Goal: Communication & Community: Ask a question

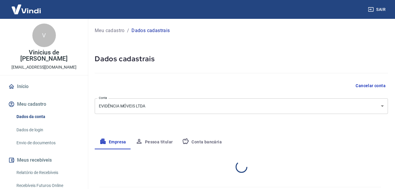
select select "RS"
select select "business"
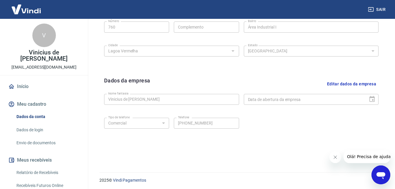
scroll to position [235, 0]
click at [44, 80] on link "Início" at bounding box center [44, 86] width 74 height 13
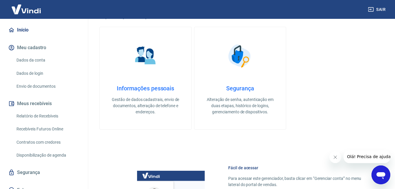
scroll to position [59, 0]
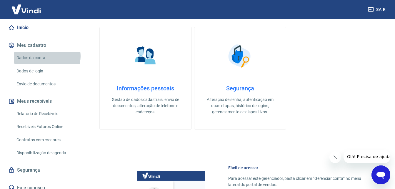
click at [47, 52] on link "Dados da conta" at bounding box center [47, 58] width 67 height 12
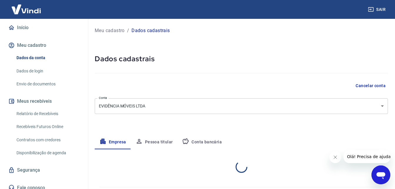
select select "RS"
select select "business"
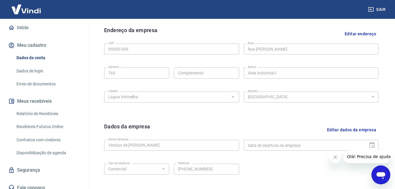
scroll to position [59, 0]
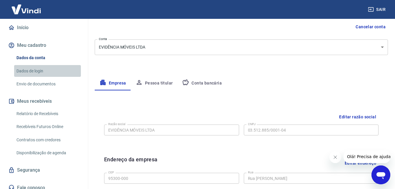
click at [49, 65] on link "Dados de login" at bounding box center [47, 71] width 67 height 12
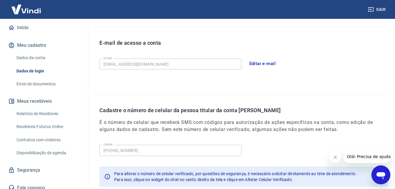
scroll to position [188, 0]
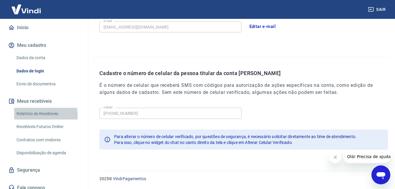
click at [36, 109] on link "Relatório de Recebíveis" at bounding box center [47, 114] width 67 height 12
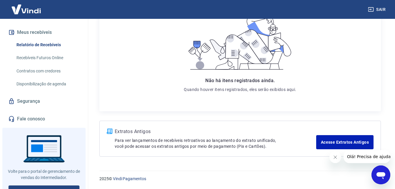
scroll to position [129, 0]
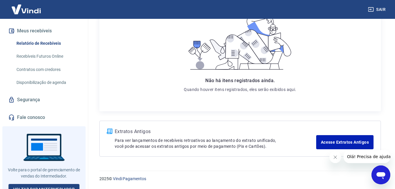
click at [53, 64] on link "Contratos com credores" at bounding box center [47, 70] width 67 height 12
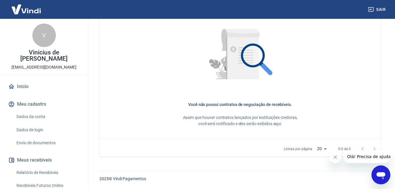
click at [24, 82] on link "Início" at bounding box center [44, 86] width 74 height 13
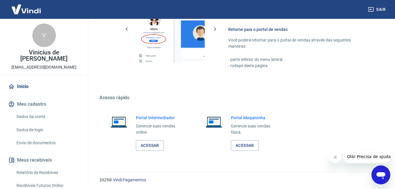
scroll to position [432, 0]
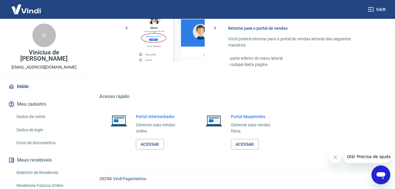
click at [380, 170] on icon "Abrir janela de mensagens" at bounding box center [381, 174] width 11 height 11
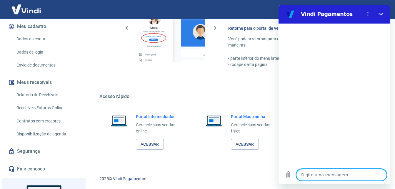
scroll to position [88, 0]
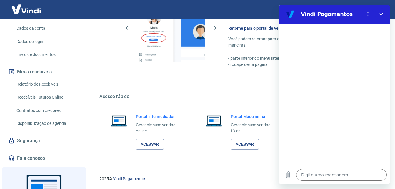
click at [56, 92] on link "Recebíveis Futuros Online" at bounding box center [47, 97] width 67 height 12
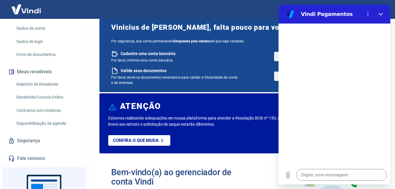
scroll to position [0, 0]
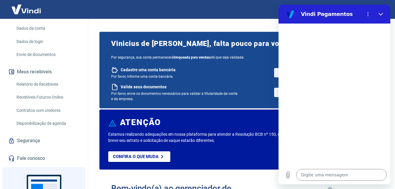
click at [324, 181] on div "Digite uma mensagem x" at bounding box center [334, 174] width 112 height 19
click at [325, 177] on textarea at bounding box center [341, 175] width 91 height 12
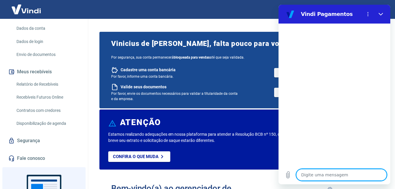
type textarea "x"
paste textarea "prazo de repasse e taxas"
type textarea "prazo de repasse e taxas"
type textarea "x"
type textarea "prazo de repasse e taxas"
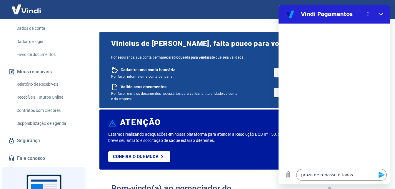
click at [380, 176] on icon "Enviar mensagem" at bounding box center [381, 174] width 6 height 6
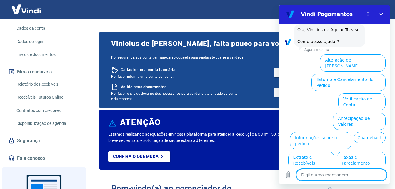
scroll to position [36, 0]
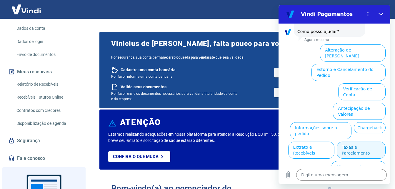
click at [355, 141] on button "Taxas e Parcelamento" at bounding box center [361, 149] width 49 height 17
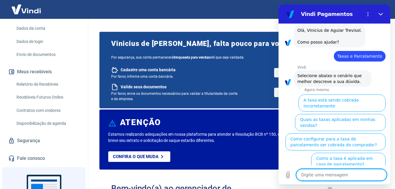
scroll to position [33, 0]
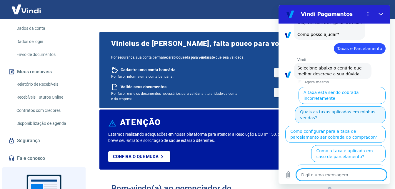
click at [338, 106] on button "Quais as taxas aplicadas em minhas vendas?" at bounding box center [340, 114] width 91 height 17
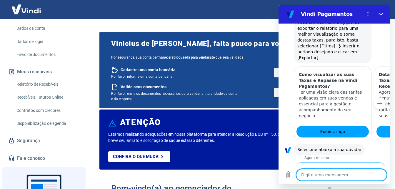
scroll to position [313, 0]
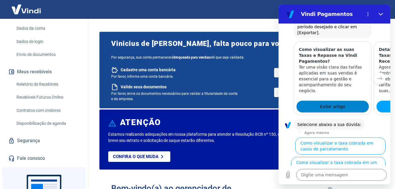
click at [327, 103] on span "Exibir artigo" at bounding box center [332, 106] width 25 height 7
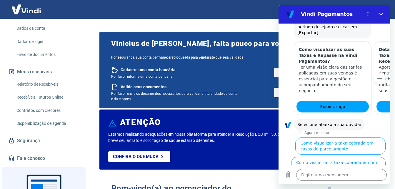
click at [341, 176] on button "Como visualizar o total de taxas cobradas em minhas vendas" at bounding box center [339, 184] width 92 height 17
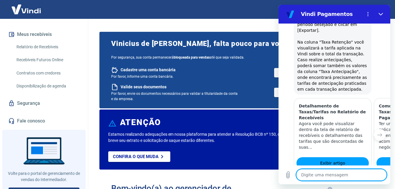
scroll to position [129, 0]
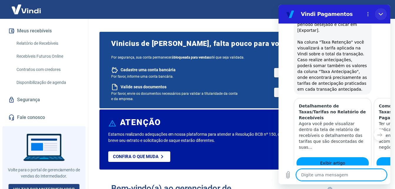
click at [376, 12] on button "Fechar" at bounding box center [381, 14] width 12 height 12
type textarea "x"
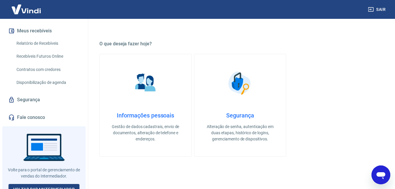
scroll to position [265, 0]
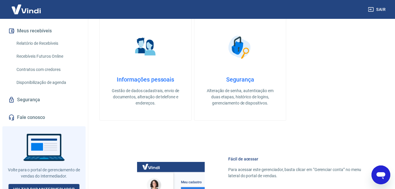
click at [147, 61] on img at bounding box center [145, 46] width 29 height 29
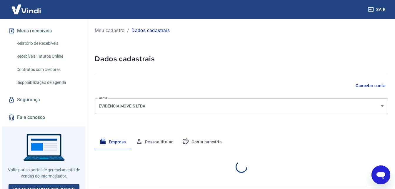
select select "RS"
select select "business"
click at [121, 32] on p "Meu cadastro" at bounding box center [110, 30] width 30 height 7
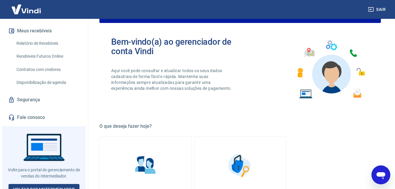
scroll to position [235, 0]
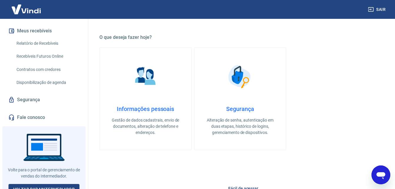
click at [233, 130] on p "Alteração de senha, autenticação em duas etapas, histórico de logins, gerenciam…" at bounding box center [240, 126] width 73 height 19
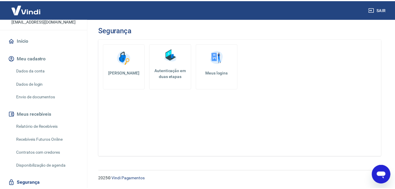
scroll to position [41, 0]
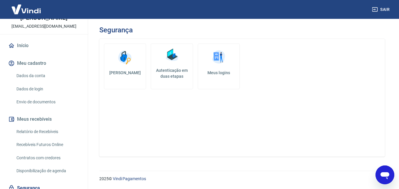
click at [35, 41] on link "Início" at bounding box center [44, 45] width 74 height 13
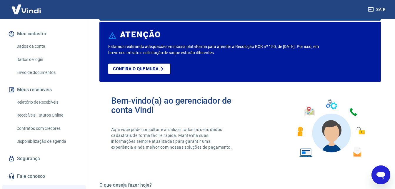
scroll to position [88, 0]
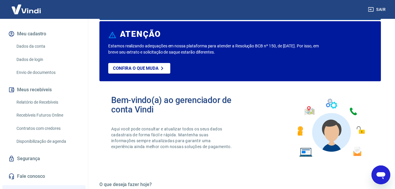
click at [383, 170] on icon "Abrir janela de mensagens" at bounding box center [381, 174] width 11 height 11
type textarea "x"
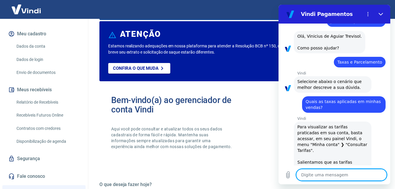
scroll to position [0, 0]
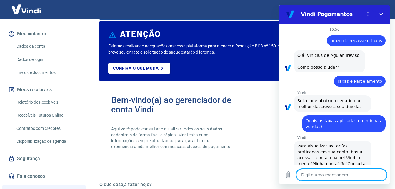
type textarea "F"
type textarea "x"
type textarea "Fa"
type textarea "x"
type textarea "Fal"
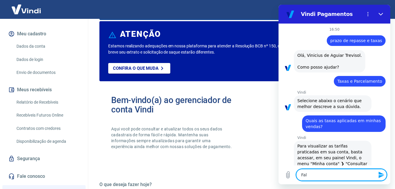
type textarea "x"
type textarea "Fala"
type textarea "x"
type textarea "Falar"
type textarea "x"
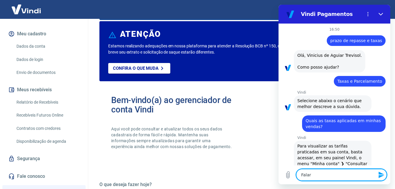
type textarea "Falar"
type textarea "x"
type textarea "Falar c"
type textarea "x"
type textarea "Falar co"
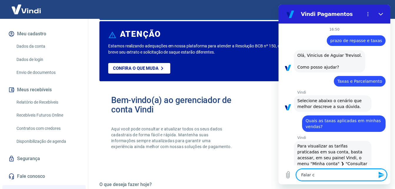
type textarea "x"
type textarea "Falar com"
type textarea "x"
type textarea "Falar com"
type textarea "x"
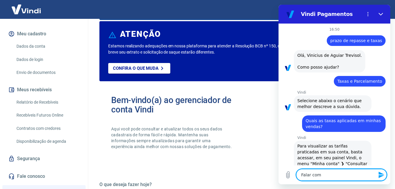
type textarea "Falar com a"
type textarea "x"
type textarea "Falar com ay"
type textarea "x"
type textarea "Falar com aye"
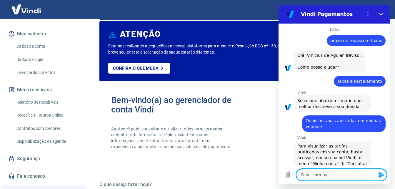
type textarea "x"
type textarea "Falar com ay"
type textarea "x"
type textarea "Falar com a"
type textarea "x"
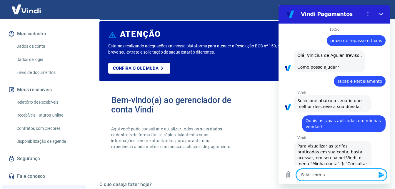
type textarea "Falar com at"
type textarea "x"
type textarea "Falar com ate"
type textarea "x"
type textarea "Falar com [GEOGRAPHIC_DATA]"
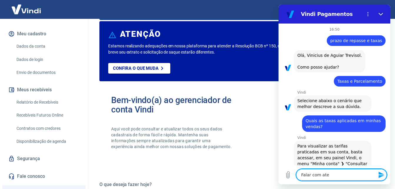
type textarea "x"
type textarea "Falar com atend"
type textarea "x"
type textarea "Falar com atende"
type textarea "x"
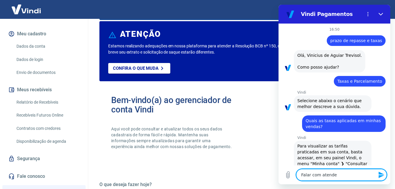
type textarea "Falar com atenden"
type textarea "x"
type textarea "Falar com atendent"
type textarea "x"
type textarea "Falar com atendente"
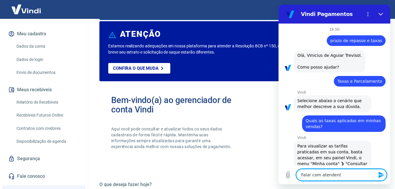
type textarea "x"
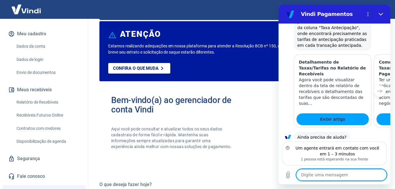
scroll to position [618, 0]
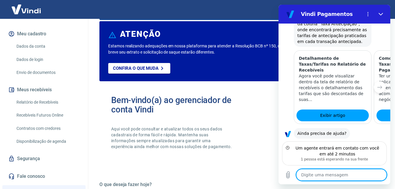
click at [261, 115] on div "Bem-vindo(a) ao gerenciador de conta Vindi Aqui você pode consultar e atualizar…" at bounding box center [239, 128] width 281 height 84
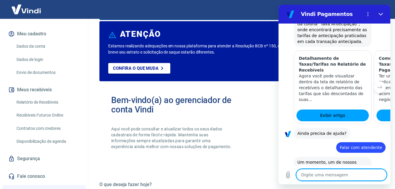
scroll to position [617, 0]
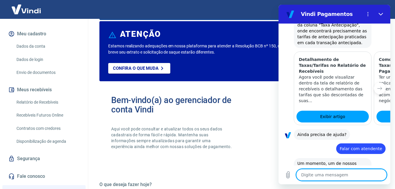
type textarea "x"
type textarea "O"
type textarea "x"
type textarea "Oi"
type textarea "x"
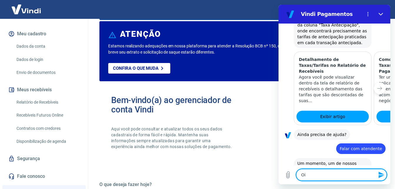
type textarea "Oii"
type textarea "x"
type textarea "Oii,"
type textarea "x"
type textarea "Oii,"
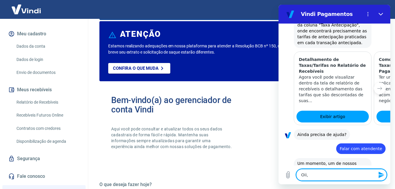
type textarea "x"
type textarea "Oii, M"
type textarea "x"
type textarea "Oii, Ma"
type textarea "x"
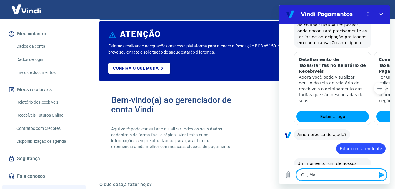
type textarea "Oii, Mar"
type textarea "x"
type textarea "Oii, Mari"
type textarea "x"
type textarea "Oii, Maria"
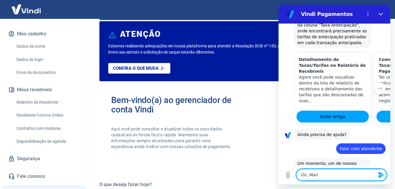
type textarea "x"
type textarea "[PERSON_NAME]"
type textarea "x"
type textarea "Oii, Mariana"
type textarea "x"
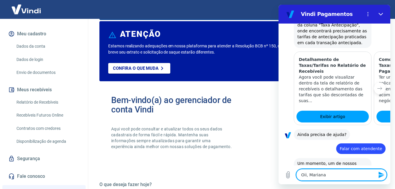
type textarea "Oii, [PERSON_NAME]!"
type textarea "x"
type textarea "Oii, [PERSON_NAME]!"
type textarea "x"
type textarea "Oii, [PERSON_NAME]! T"
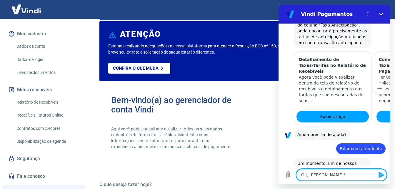
type textarea "x"
type textarea "Oii, [PERSON_NAME]! Td"
type textarea "x"
type textarea "Oii, [PERSON_NAME]! T"
type textarea "x"
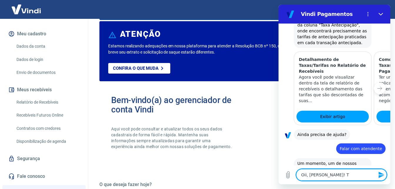
type textarea "Oii, [PERSON_NAME]! Tu"
type textarea "x"
type textarea "Oii, [PERSON_NAME]! Tud"
type textarea "x"
type textarea "Oii, [PERSON_NAME]! Tudo"
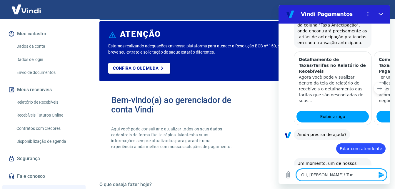
type textarea "x"
type textarea "Oii, [PERSON_NAME]! Tudob"
type textarea "x"
type textarea "Oii, [PERSON_NAME]! [GEOGRAPHIC_DATA]"
type textarea "x"
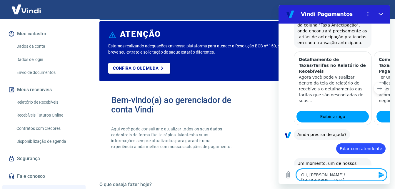
type textarea "Oii, [PERSON_NAME]! Tudobem"
type textarea "x"
type textarea "Oii, [PERSON_NAME]! Tudobem?"
type textarea "x"
click at [334, 177] on textarea "Oii, [PERSON_NAME]! Tudobem?" at bounding box center [341, 175] width 91 height 12
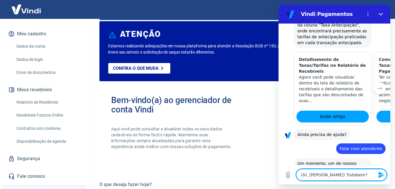
type textarea "Oii, [PERSON_NAME]! Tudo bem?"
type textarea "x"
click at [347, 175] on textarea "Oii, [PERSON_NAME]! Tudo bem?" at bounding box center [341, 175] width 91 height 12
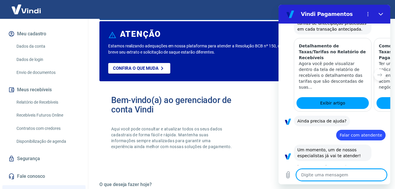
type textarea "x"
type textarea "P"
type textarea "x"
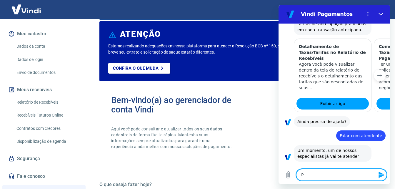
type textarea "Pr"
type textarea "x"
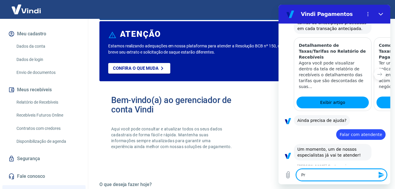
type textarea "Pre"
type textarea "x"
type textarea "Prei"
type textarea "x"
type textarea "Pre"
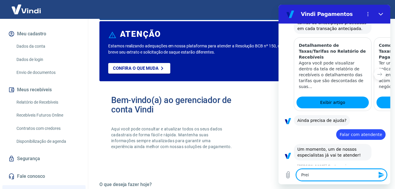
type textarea "x"
type textarea "Prec"
type textarea "x"
type textarea "Preci"
type textarea "x"
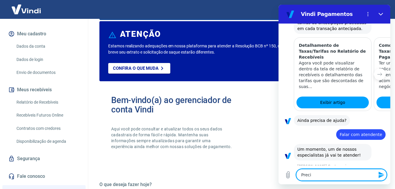
type textarea "Precis"
type textarea "x"
type textarea "Preciso"
type textarea "x"
type textarea "Preciso"
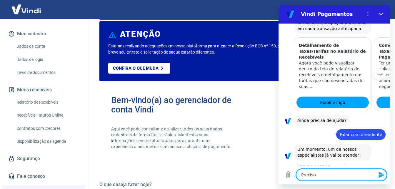
type textarea "x"
type textarea "Preciso d"
type textarea "x"
type textarea "Preciso de"
type textarea "x"
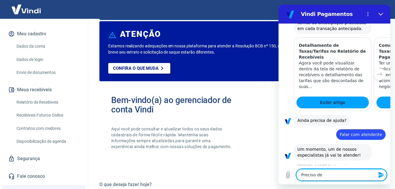
type textarea "Preciso d"
type textarea "x"
type textarea "Preciso da"
type textarea "x"
type textarea "Preciso da"
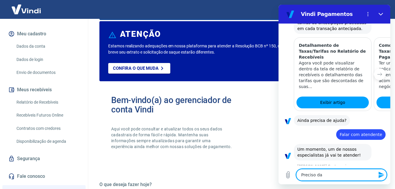
type textarea "x"
type textarea "Preciso da t"
type textarea "x"
type textarea "Preciso da tu"
type textarea "x"
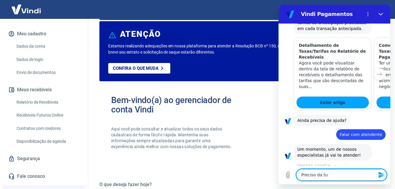
type textarea "Preciso da tua"
type textarea "x"
type textarea "Preciso da tua"
type textarea "x"
click at [301, 176] on textarea "Preciso da tua" at bounding box center [341, 175] width 91 height 12
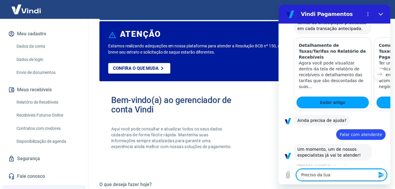
click at [336, 174] on textarea "Preciso da tua" at bounding box center [341, 175] width 91 height 12
type textarea "Preciso da tua a"
type textarea "x"
type textarea "Preciso da tua aj"
type textarea "x"
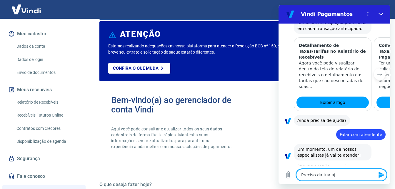
type textarea "Preciso da tua aju"
type textarea "x"
type textarea "Preciso da tua ajud"
type textarea "x"
type textarea "Preciso da tua ajuda"
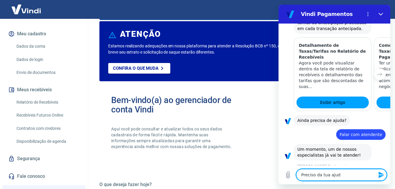
type textarea "x"
type textarea "Preciso da tua ajuda"
type textarea "x"
type textarea "Preciso da tua ajuda"
type textarea "x"
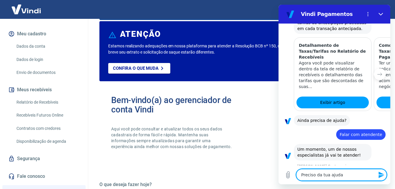
type textarea "Preciso da tua ajuda"
type textarea "x"
type textarea "Preciso da tua ajuda n"
type textarea "x"
type textarea "Preciso da tua ajuda"
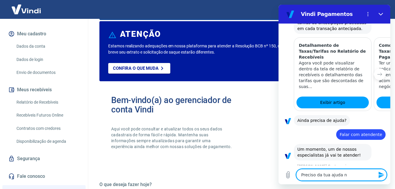
type textarea "x"
type textarea "Preciso da tua ajuda"
type textarea "x"
type textarea "Preciso da tua ajuda,"
type textarea "x"
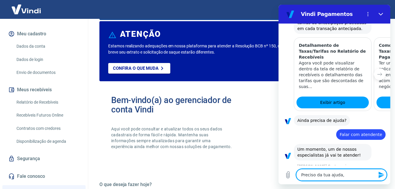
type textarea "Preciso da tua ajuda,"
type textarea "x"
type textarea "Preciso da tua ajuda, n"
type textarea "x"
type textarea "Preciso da tua ajuda, nã"
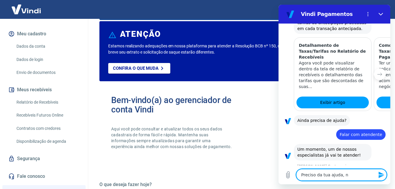
type textarea "x"
type textarea "Preciso da tua ajuda, não"
type textarea "x"
type textarea "Preciso da tua ajuda, não"
type textarea "x"
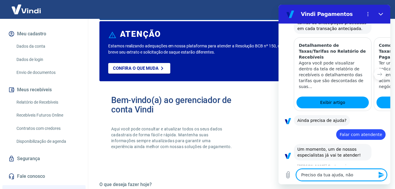
type textarea "Preciso da tua ajuda, não e"
type textarea "x"
type textarea "Preciso da tua ajuda, não es"
type textarea "x"
type textarea "Preciso da tua ajuda, não est"
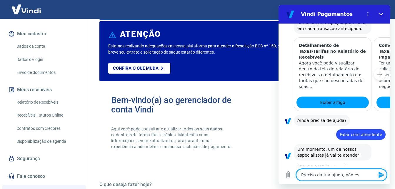
type textarea "x"
type textarea "Preciso da tua ajuda, não esto"
type textarea "x"
type textarea "Preciso da tua ajuda, não estou"
type textarea "x"
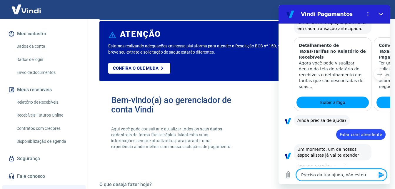
type textarea "Preciso da tua ajuda, não estou"
type textarea "x"
type textarea "Preciso da tua ajuda, não estou c"
type textarea "x"
type textarea "Preciso da tua ajuda, não estou co"
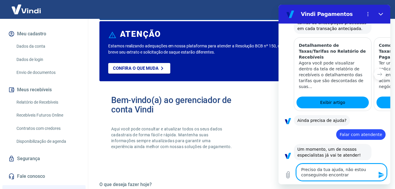
scroll to position [636, 0]
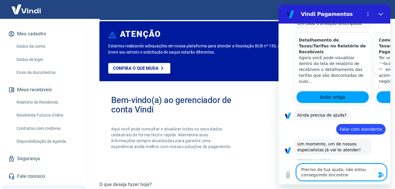
click at [348, 174] on textarea "Preciso da tua ajuda, não estou conseguindo encontrar" at bounding box center [341, 172] width 91 height 17
paste textarea "visualizar as suas Taxas e Repasse na"
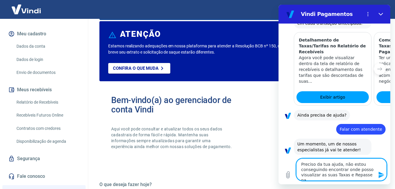
click at [329, 174] on textarea "Preciso da tua ajuda, não estou conseguindo encontrar onde posso visualizar as …" at bounding box center [341, 169] width 91 height 22
click at [311, 170] on textarea "Preciso da tua ajuda, não estou conseguindo encontrar onde posso visualizar as …" at bounding box center [341, 169] width 91 height 22
click at [323, 176] on textarea "Preciso da tua ajuda, não estou conseguindo encontrar onde posso visualizar as …" at bounding box center [341, 169] width 91 height 22
click at [335, 173] on textarea "Preciso da tua ajuda, não estou conseguindo encontrar onde posso visualizar as …" at bounding box center [341, 169] width 91 height 22
click at [326, 175] on textarea "Preciso da tua ajuda, não estou conseguindo encontrar onde posso visualizar as …" at bounding box center [341, 169] width 91 height 22
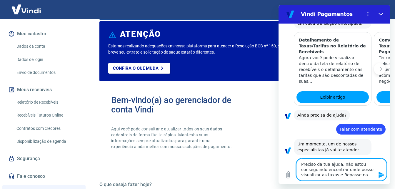
click at [341, 176] on textarea "Preciso da tua ajuda, não estou conseguindo encontrar onde posso visualizar as …" at bounding box center [341, 169] width 91 height 22
click at [356, 175] on textarea "Preciso da tua ajuda, não estou conseguindo encontrar onde posso visualizar as …" at bounding box center [341, 169] width 91 height 22
click at [361, 174] on textarea "Preciso da tua ajuda, não estou conseguindo encontrar onde posso visualizar as …" at bounding box center [341, 169] width 91 height 22
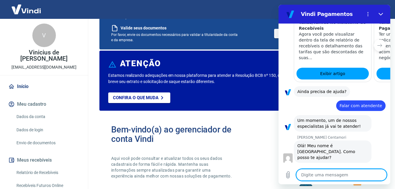
scroll to position [0, 0]
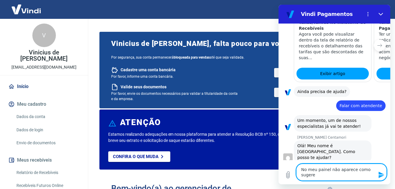
click at [311, 170] on textarea "No meu painel não aparece como sugere" at bounding box center [341, 172] width 91 height 17
click at [331, 174] on textarea "No meu painel não aparece como sugere" at bounding box center [341, 172] width 91 height 17
click at [326, 170] on textarea "No meu painel não aparece como sugere" at bounding box center [341, 172] width 91 height 17
click at [326, 175] on textarea "No meu painel não aparece como sugere" at bounding box center [341, 172] width 91 height 17
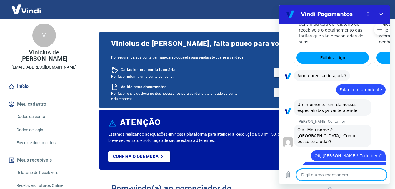
scroll to position [677, 0]
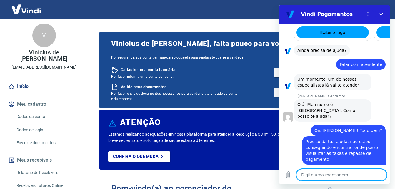
scroll to position [702, 0]
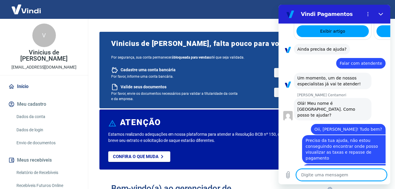
click at [307, 176] on textarea at bounding box center [341, 175] width 91 height 12
click at [313, 174] on textarea at bounding box center [341, 175] width 91 height 12
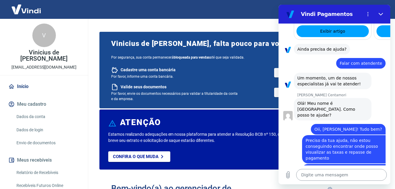
click at [309, 174] on textarea at bounding box center [341, 175] width 91 height 12
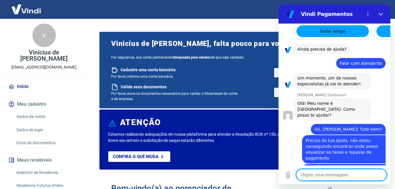
click at [313, 171] on textarea at bounding box center [341, 175] width 91 height 12
click at [317, 175] on textarea at bounding box center [341, 175] width 91 height 12
click at [316, 171] on textarea at bounding box center [341, 175] width 91 height 12
click at [306, 174] on textarea at bounding box center [341, 175] width 91 height 12
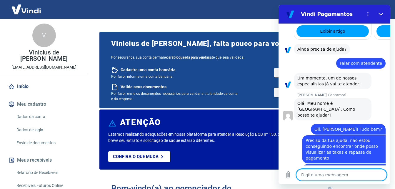
click at [315, 175] on textarea at bounding box center [341, 175] width 91 height 12
click at [311, 172] on textarea at bounding box center [341, 175] width 91 height 12
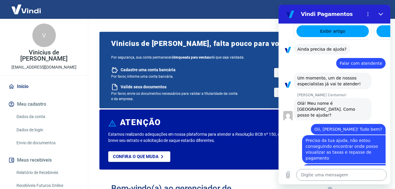
click at [316, 173] on textarea at bounding box center [341, 175] width 91 height 12
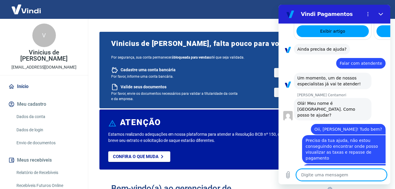
click at [329, 173] on textarea at bounding box center [341, 175] width 91 height 12
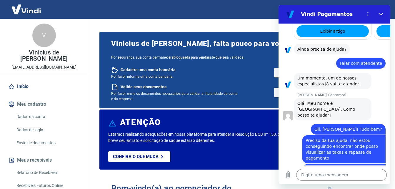
click at [39, 64] on p "[EMAIL_ADDRESS][DOMAIN_NAME]" at bounding box center [43, 67] width 65 height 6
copy div "V Vinicius de Aguiar Trevisol"
click at [329, 176] on textarea at bounding box center [341, 175] width 91 height 12
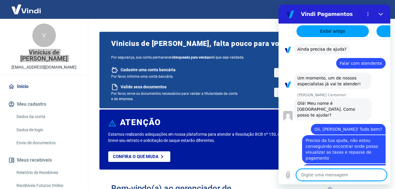
paste textarea "[EMAIL_ADDRESS][DOMAIN_NAME]"
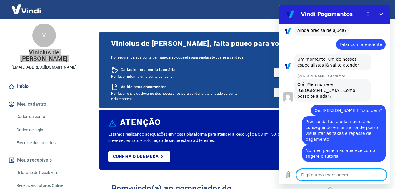
scroll to position [722, 0]
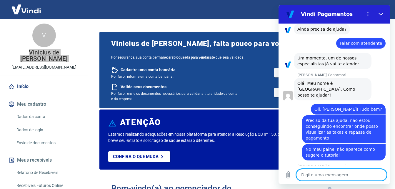
paste textarea "03.512.885/0001-04"
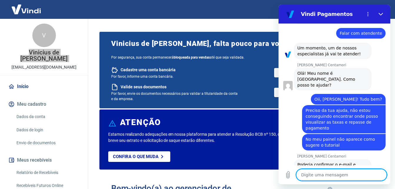
scroll to position [733, 0]
